Goal: Understand process/instructions

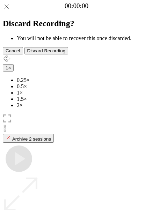
scroll to position [60, 0]
